Goal: Information Seeking & Learning: Find specific page/section

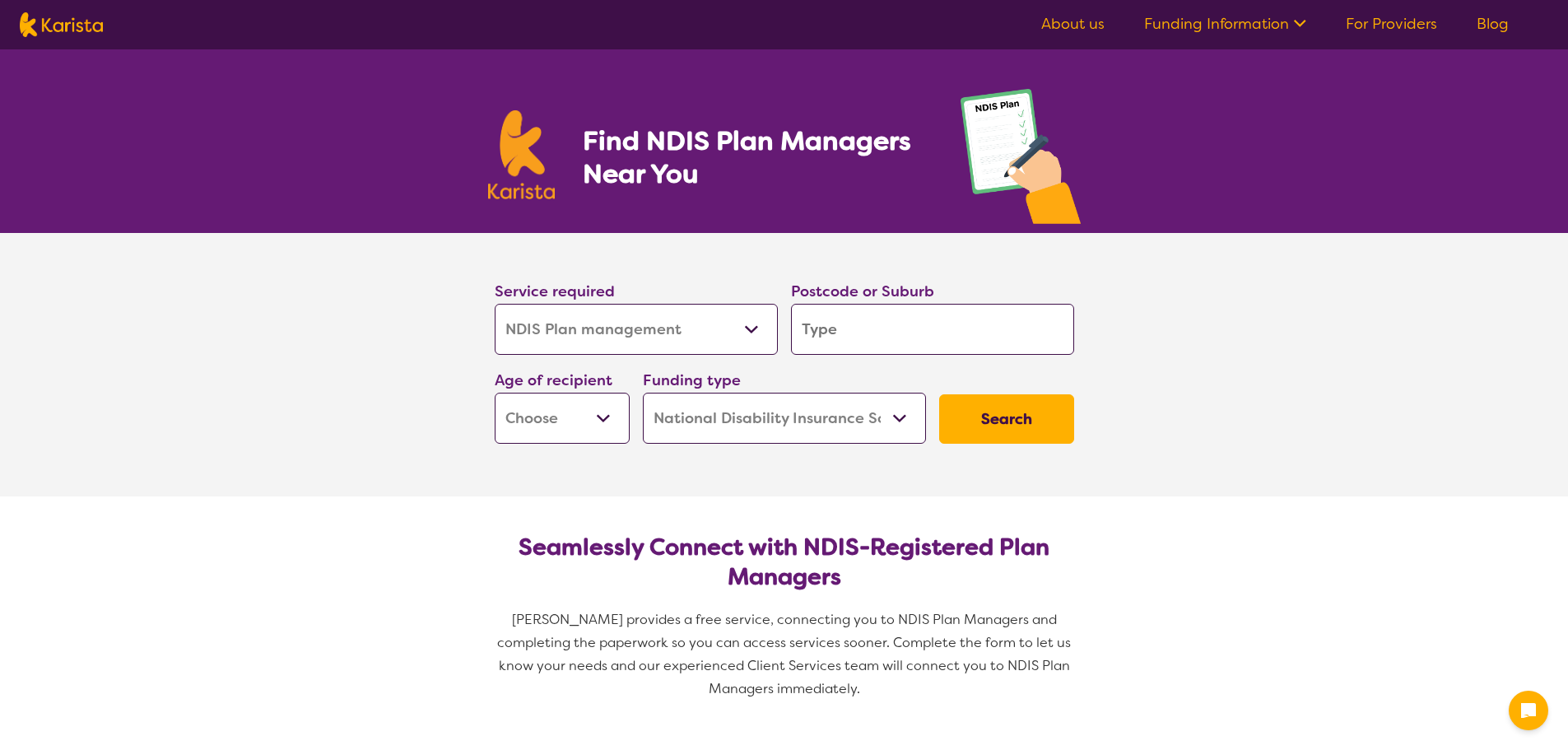
select select "NDIS Plan management"
select select "NDIS"
select select "NDIS Plan management"
select select "NDIS"
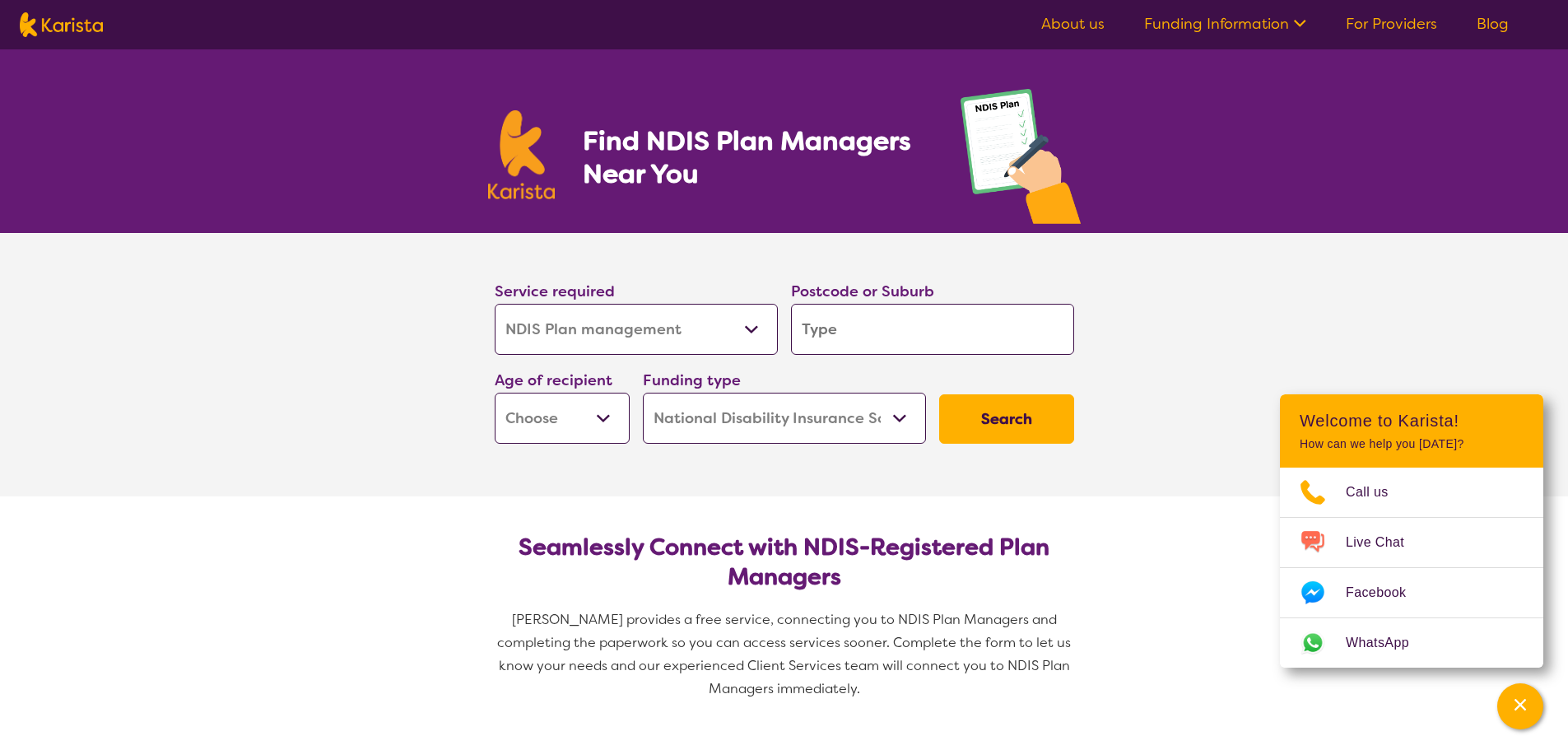
click at [753, 328] on select "Allied Health Assistant Assessment ([MEDICAL_DATA] or [MEDICAL_DATA]) Behaviour…" at bounding box center [636, 329] width 283 height 51
select select "Allied Health Assistant"
click at [494, 304] on select "Allied Health Assistant Assessment ([MEDICAL_DATA] or [MEDICAL_DATA]) Behaviour…" at bounding box center [636, 329] width 283 height 51
select select "Allied Health Assistant"
click at [862, 336] on input "search" at bounding box center [932, 329] width 283 height 51
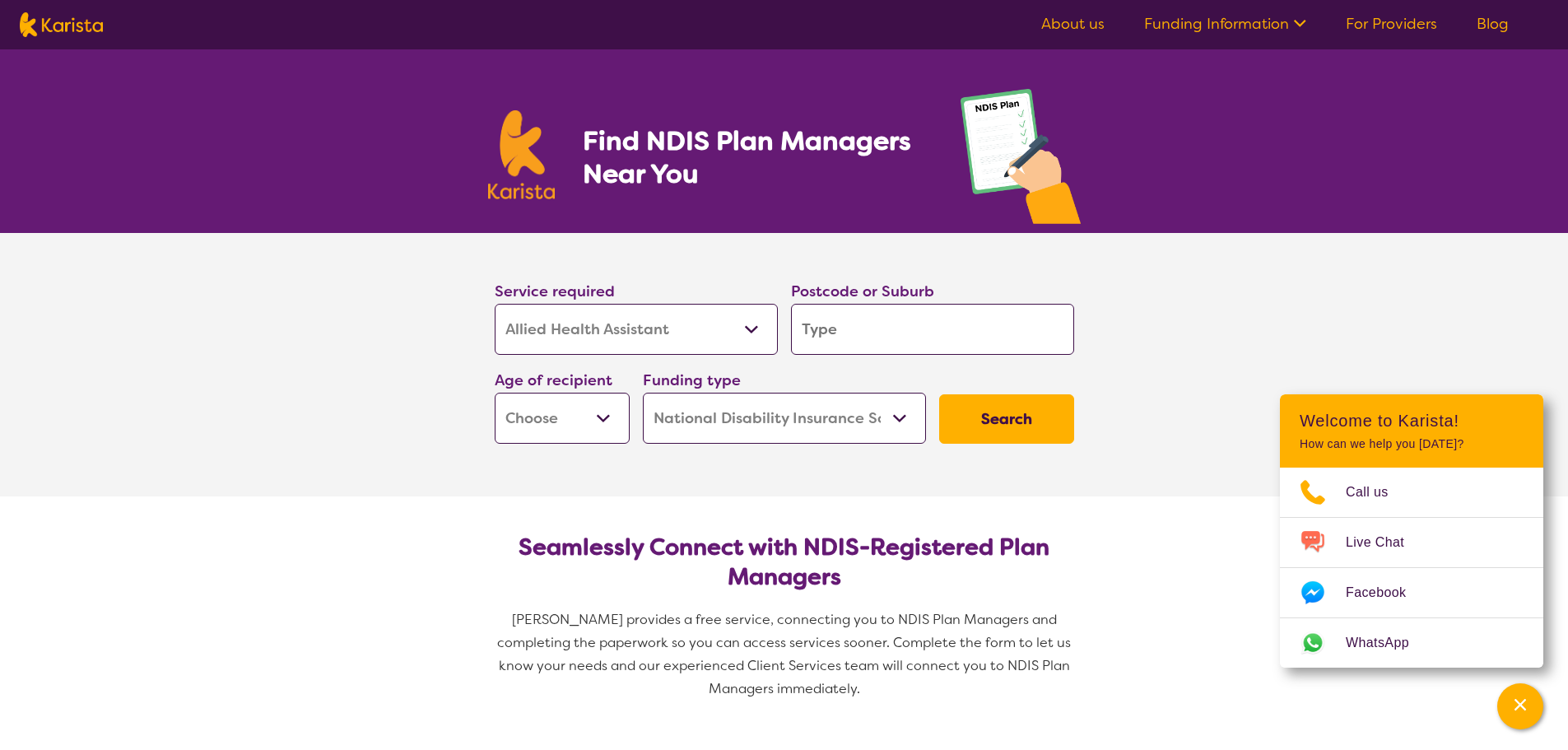
type input "4610"
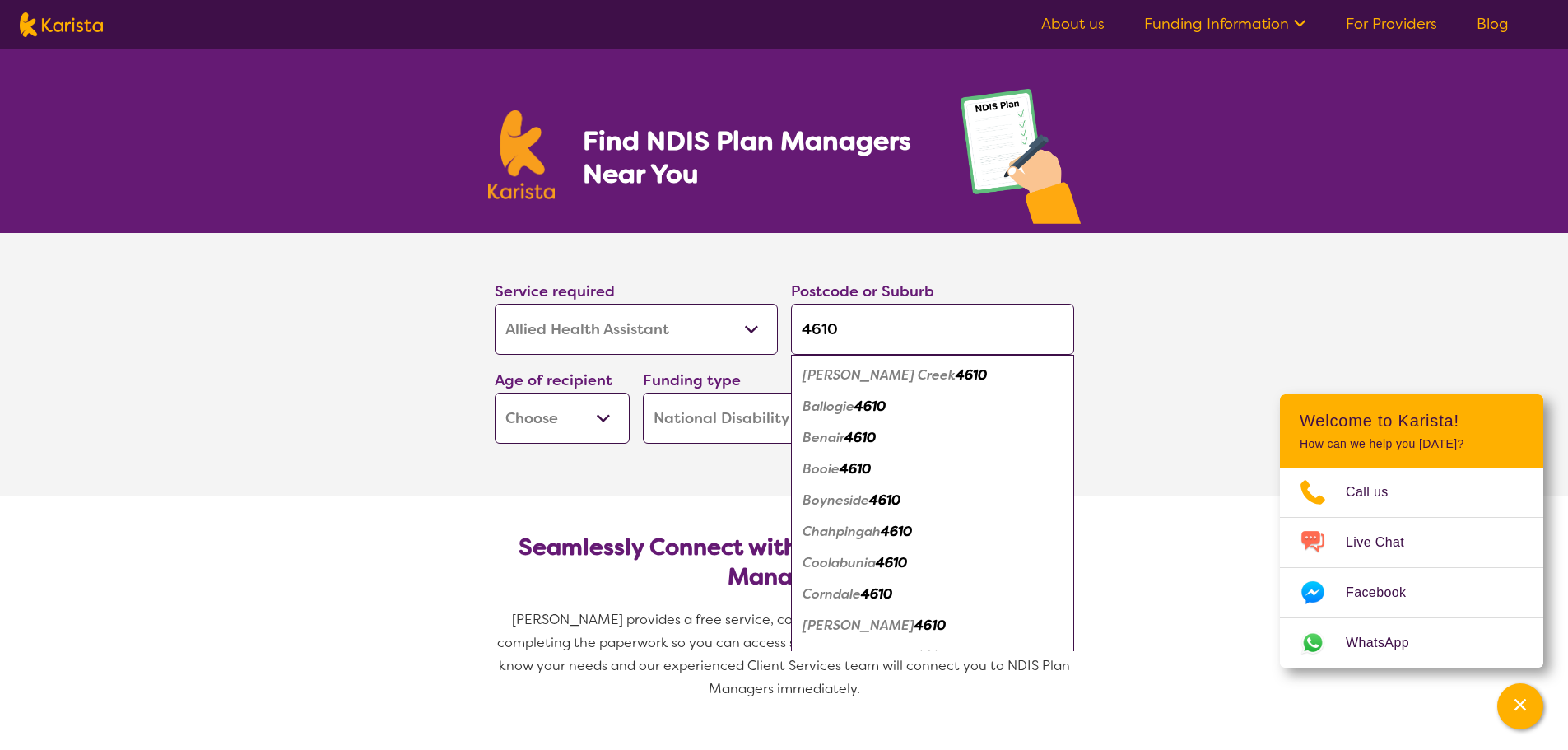
click at [956, 379] on em "4610" at bounding box center [971, 375] width 31 height 17
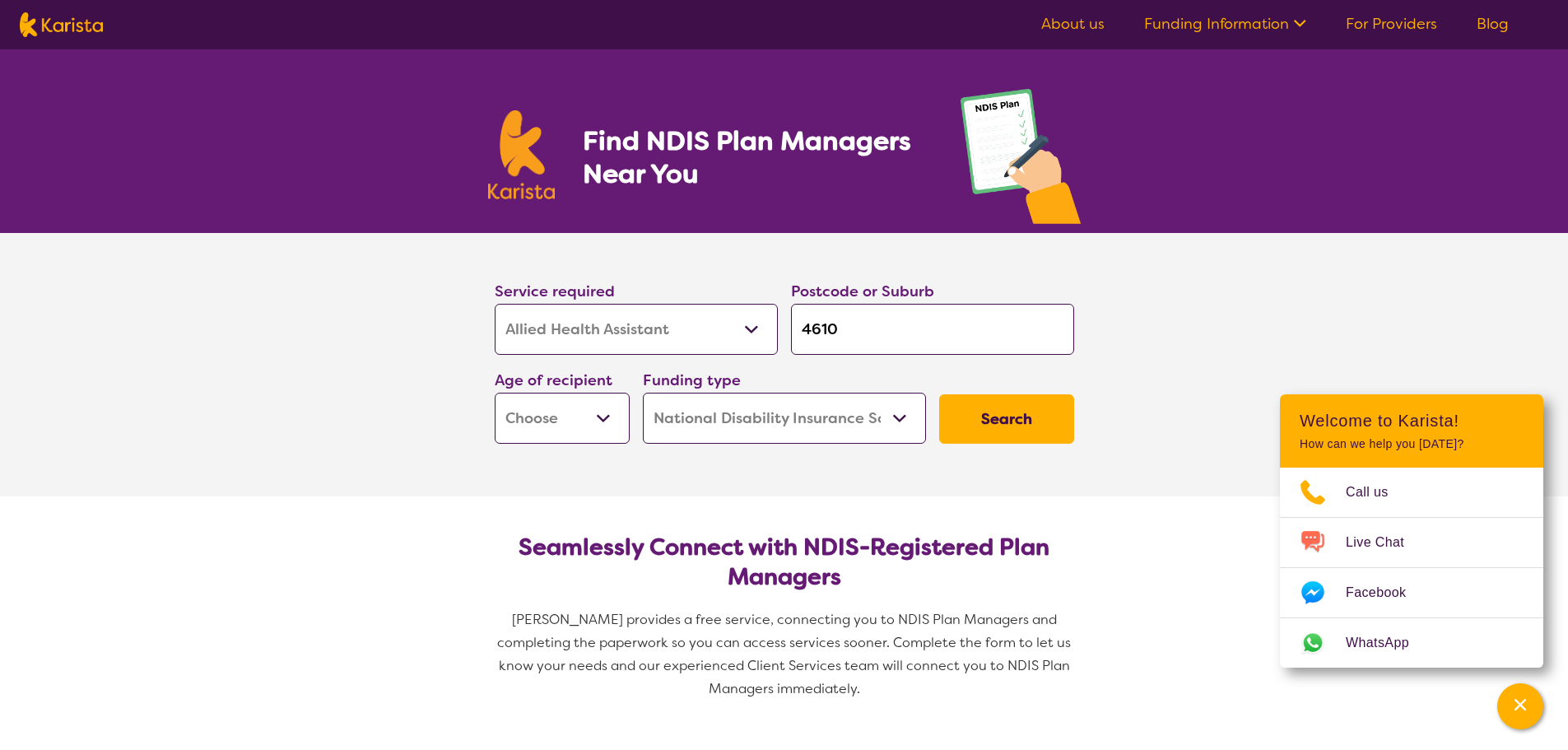
click at [1025, 418] on button "Search" at bounding box center [1007, 419] width 135 height 49
click at [572, 411] on select "Early Childhood - 0 to 9 Child - 10 to 11 Adolescent - 12 to 17 Adult - 18 to 6…" at bounding box center [561, 418] width 135 height 51
select select "AD"
click at [494, 393] on select "Early Childhood - 0 to 9 Child - 10 to 11 Adolescent - 12 to 17 Adult - 18 to 6…" at bounding box center [561, 418] width 135 height 51
select select "AD"
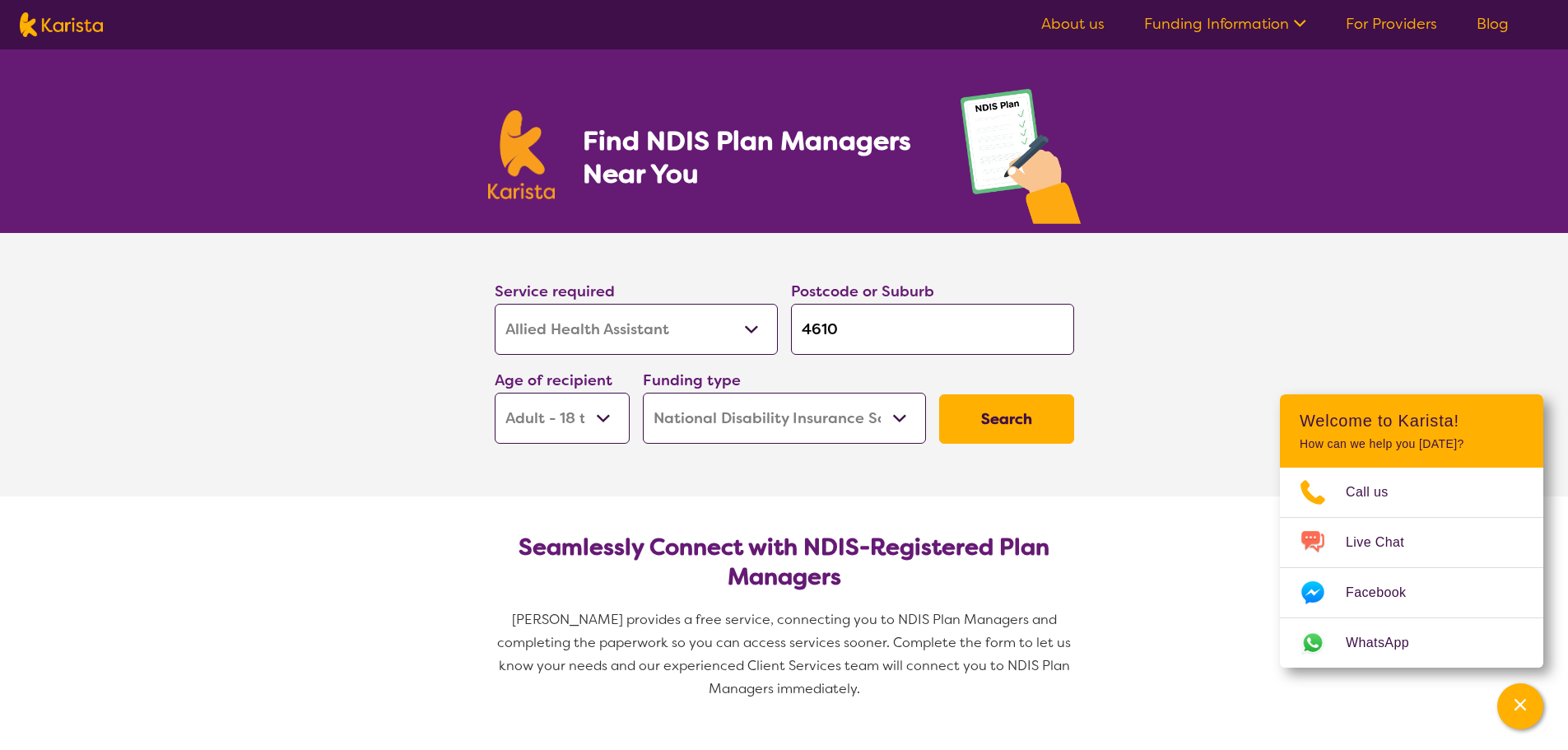
click at [1019, 411] on button "Search" at bounding box center [1007, 419] width 135 height 49
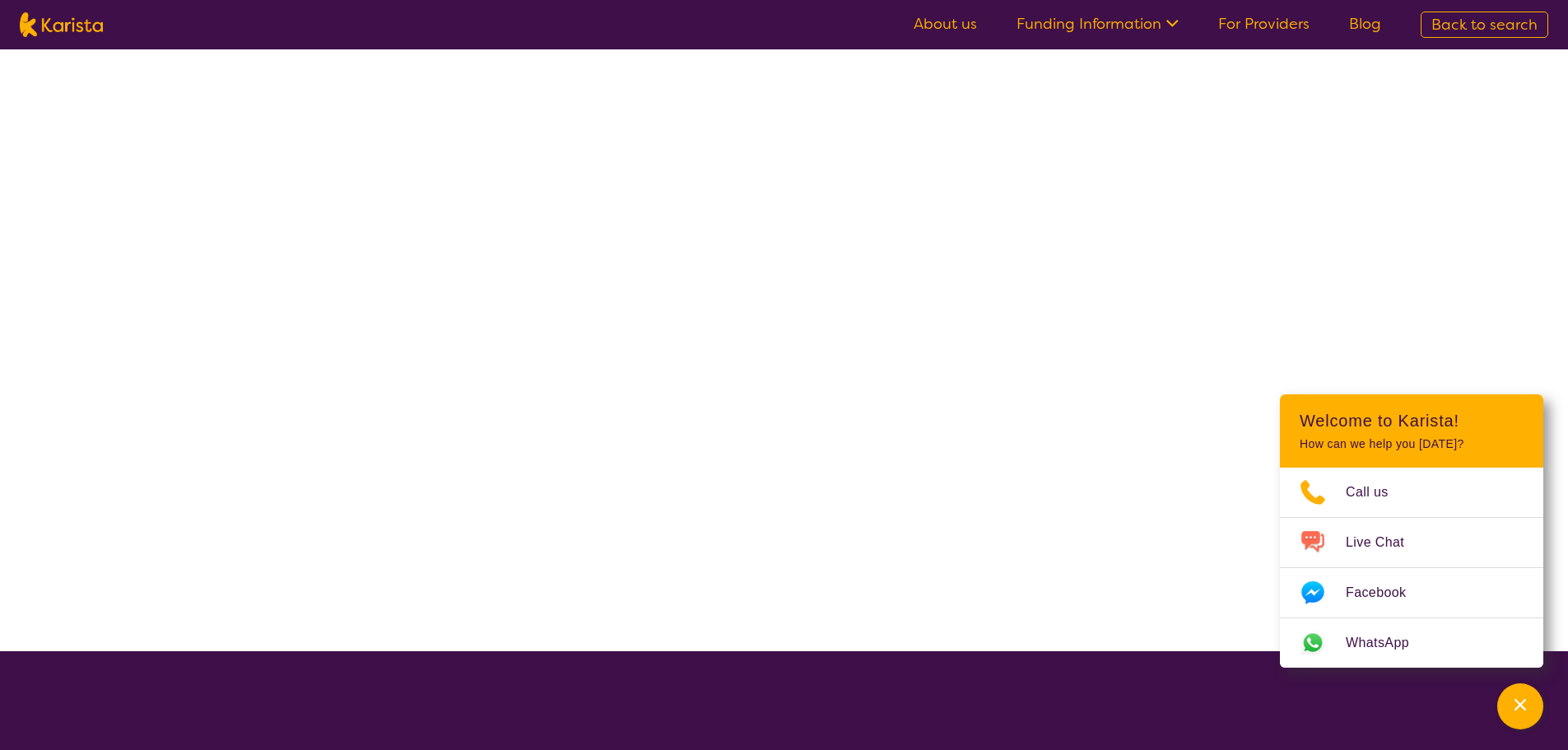
select select "NDIS"
select select "Allied Health Assistant"
select select "AD"
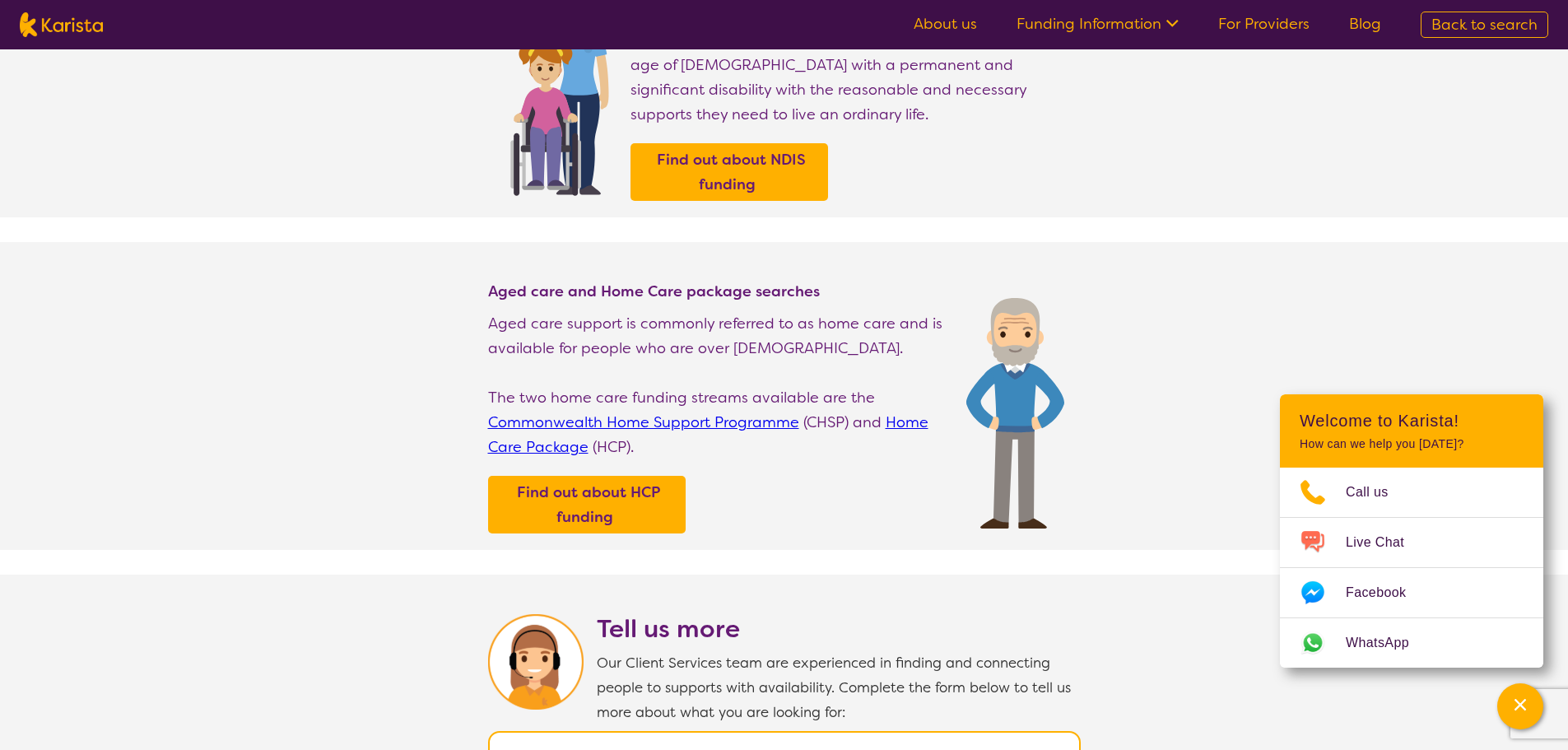
scroll to position [412, 0]
